Goal: Task Accomplishment & Management: Manage account settings

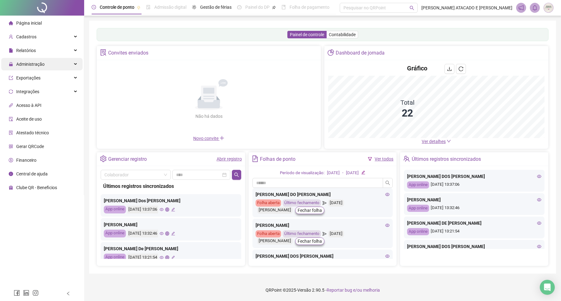
click at [56, 64] on div "Administração" at bounding box center [41, 64] width 81 height 12
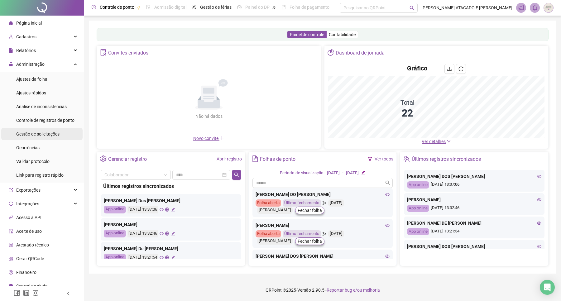
click at [48, 131] on span "Gestão de solicitações" at bounding box center [37, 133] width 43 height 5
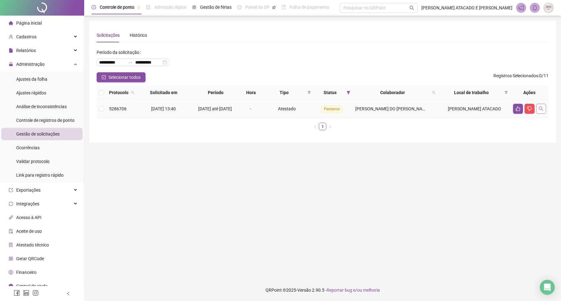
click at [542, 111] on icon "search" at bounding box center [540, 108] width 5 height 5
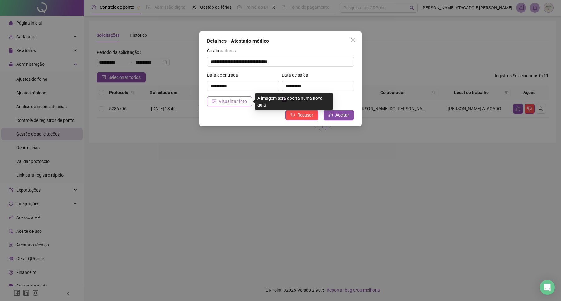
click at [238, 103] on span "Visualizar foto" at bounding box center [233, 101] width 28 height 7
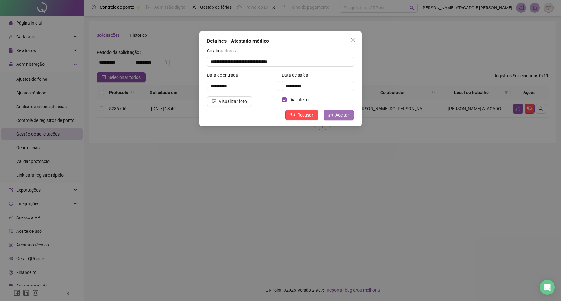
click at [339, 114] on span "Aceitar" at bounding box center [342, 115] width 14 height 7
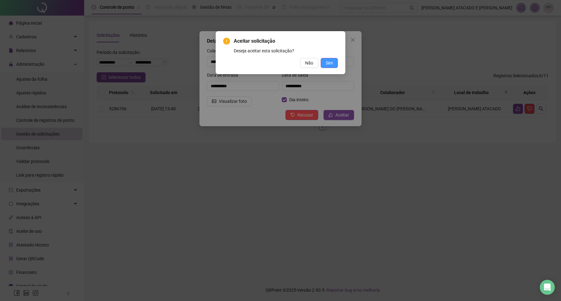
click at [336, 64] on button "Sim" at bounding box center [329, 63] width 17 height 10
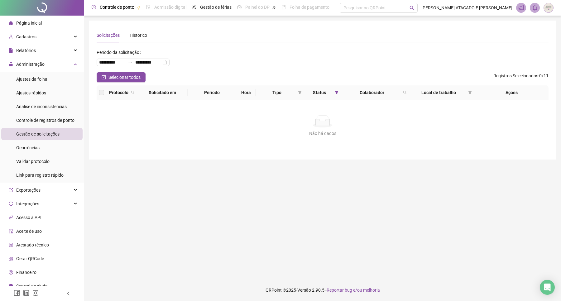
click at [56, 28] on li "Página inicial" at bounding box center [41, 23] width 81 height 12
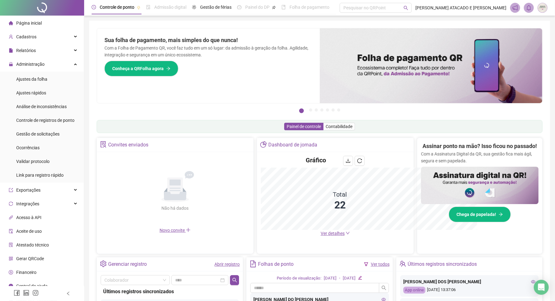
click at [447, 142] on h2 "Assinar ponto na mão? Isso ficou no passado!" at bounding box center [479, 146] width 114 height 9
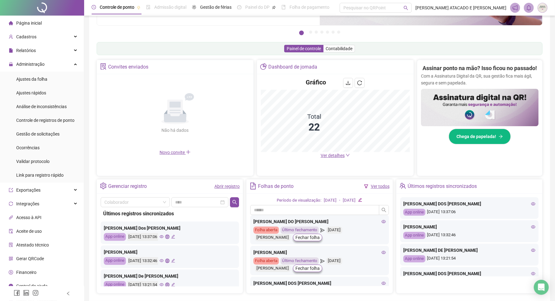
click at [347, 155] on icon "down" at bounding box center [348, 155] width 4 height 4
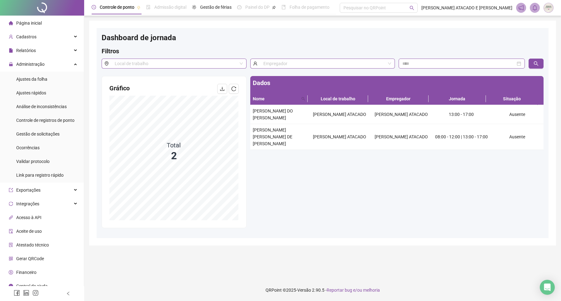
click at [73, 24] on li "Página inicial" at bounding box center [41, 23] width 81 height 12
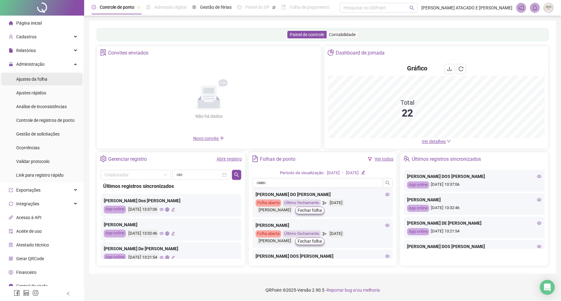
click at [33, 80] on span "Ajustes da folha" at bounding box center [31, 79] width 31 height 5
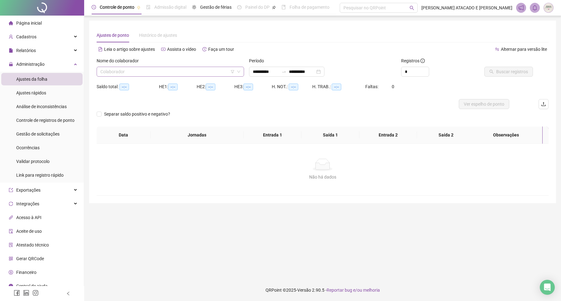
click at [102, 72] on input "search" at bounding box center [167, 71] width 134 height 9
type input "**********"
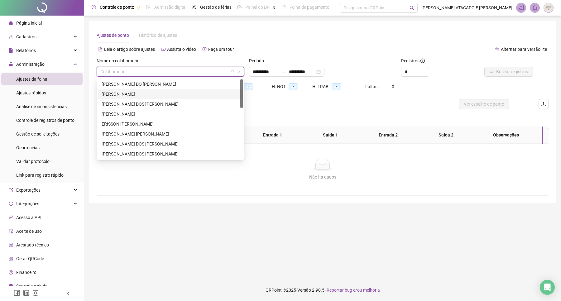
click at [120, 93] on div "[PERSON_NAME]" at bounding box center [170, 94] width 137 height 7
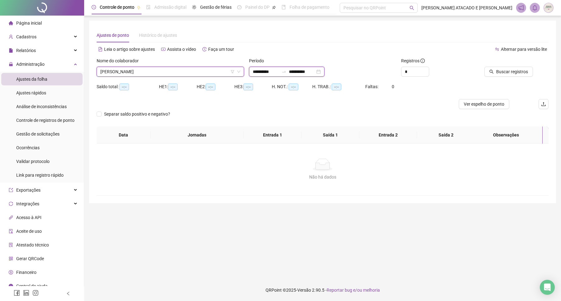
click at [259, 70] on input "**********" at bounding box center [266, 71] width 26 height 7
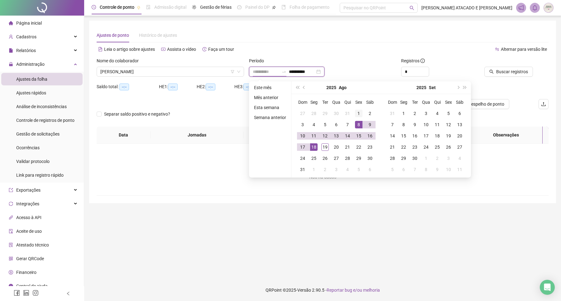
type input "**********"
click at [361, 117] on td "1" at bounding box center [358, 113] width 11 height 11
type input "**********"
click at [370, 134] on div "16" at bounding box center [369, 135] width 7 height 7
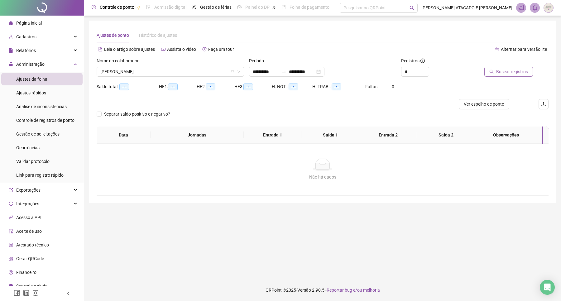
click at [508, 75] on span "Buscar registros" at bounding box center [512, 71] width 32 height 7
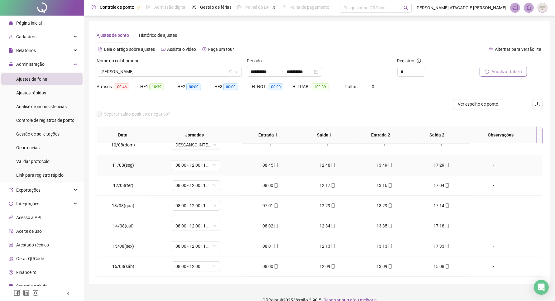
scroll to position [114, 0]
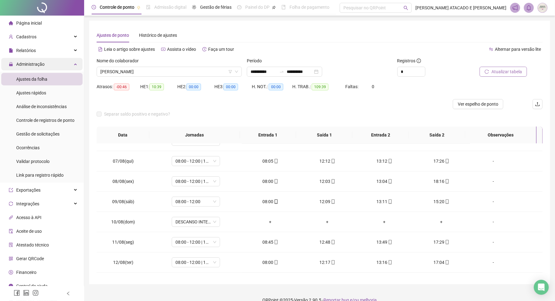
click at [68, 66] on div "Administração" at bounding box center [41, 64] width 81 height 12
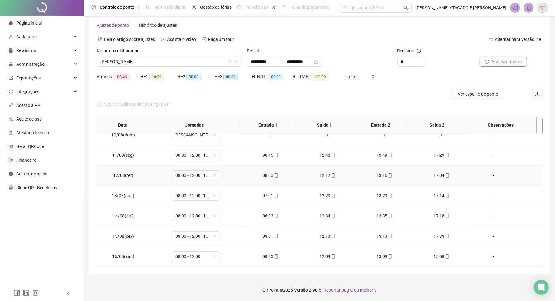
scroll to position [0, 0]
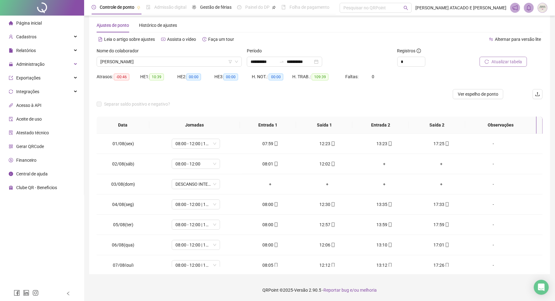
click at [55, 26] on li "Página inicial" at bounding box center [41, 23] width 81 height 12
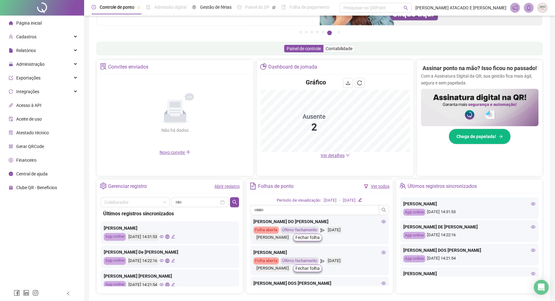
scroll to position [105, 0]
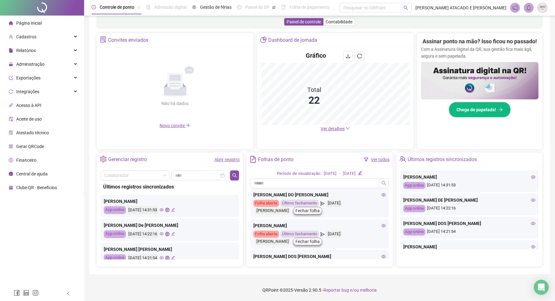
click at [78, 24] on li "Página inicial" at bounding box center [41, 23] width 81 height 12
